Goal: Task Accomplishment & Management: Use online tool/utility

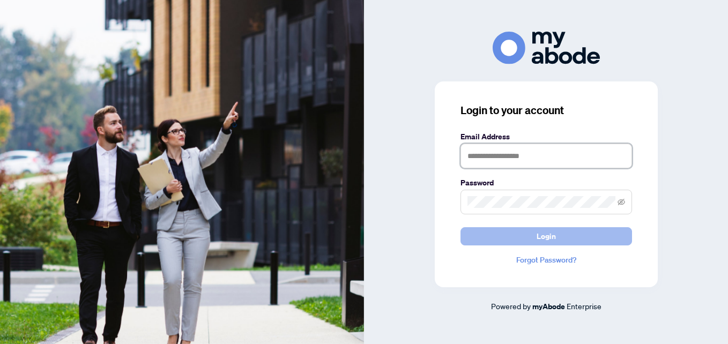
type input "**********"
click at [548, 236] on span "Login" at bounding box center [545, 236] width 19 height 17
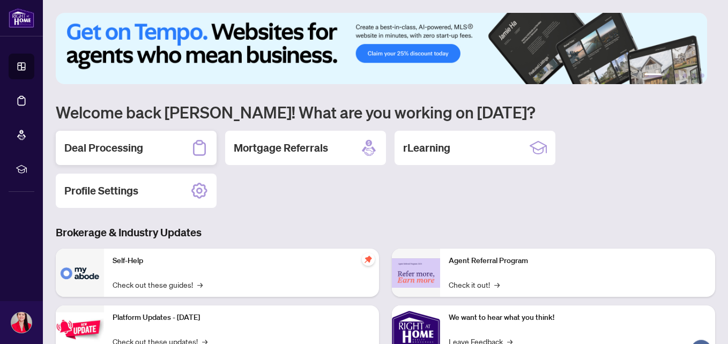
click at [128, 152] on h2 "Deal Processing" at bounding box center [103, 147] width 79 height 15
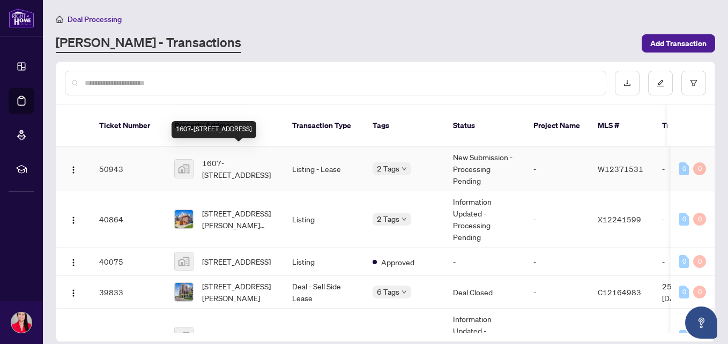
click at [229, 159] on span "1607-[STREET_ADDRESS]" at bounding box center [238, 169] width 73 height 24
